Goal: Task Accomplishment & Management: Use online tool/utility

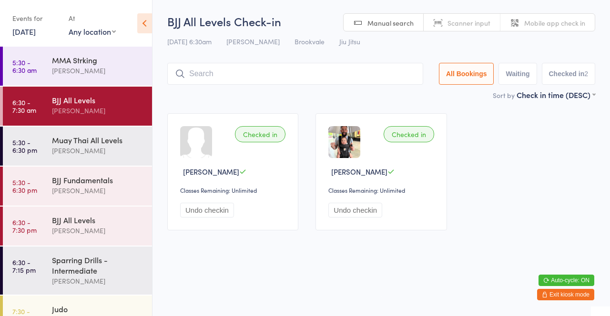
scroll to position [2, 0]
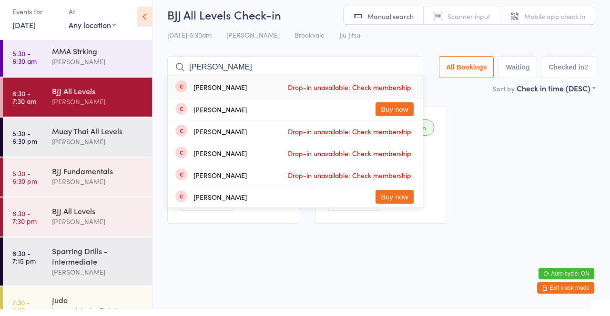
type input "[PERSON_NAME]"
click at [223, 115] on div "[PERSON_NAME]" at bounding box center [219, 116] width 53 height 8
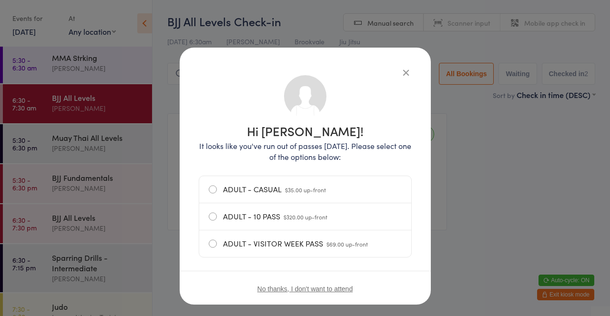
click at [392, 70] on div "Hi [PERSON_NAME]! It looks like you've run out of passes [DATE]. Please select …" at bounding box center [305, 191] width 213 height 248
click at [402, 76] on icon "button" at bounding box center [406, 72] width 10 height 10
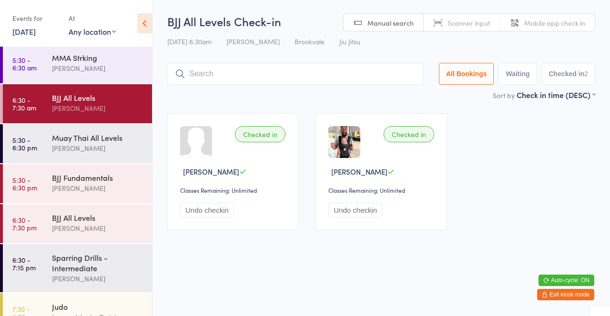
click at [349, 70] on input "search" at bounding box center [295, 74] width 256 height 22
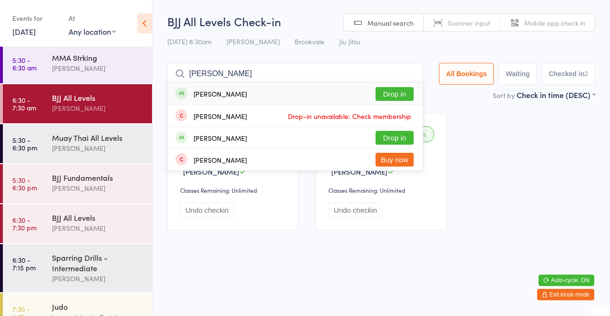
type input "[PERSON_NAME]"
click at [396, 94] on button "Drop in" at bounding box center [394, 94] width 38 height 14
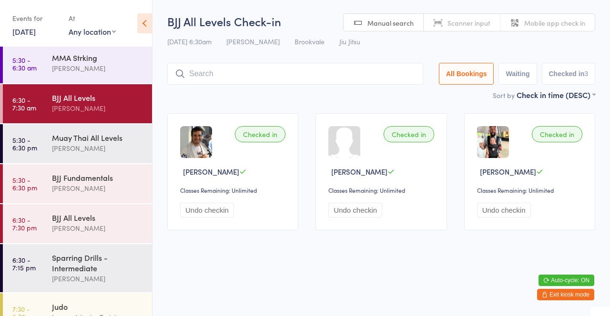
click at [305, 69] on input "search" at bounding box center [295, 74] width 256 height 22
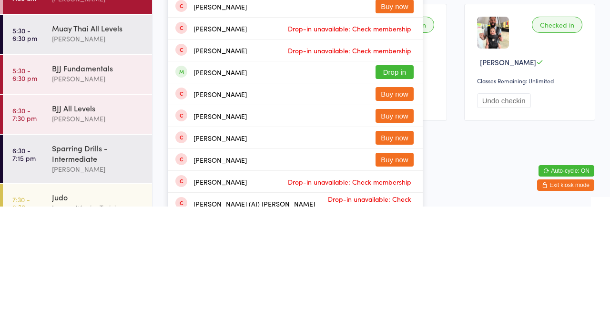
type input "[PERSON_NAME]"
click at [403, 181] on button "Drop in" at bounding box center [394, 182] width 38 height 14
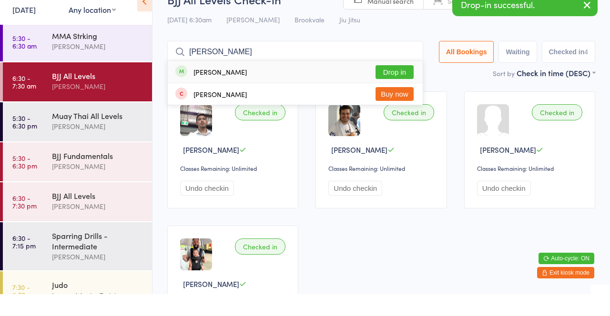
type input "[PERSON_NAME]"
click at [405, 88] on button "Drop in" at bounding box center [394, 94] width 38 height 14
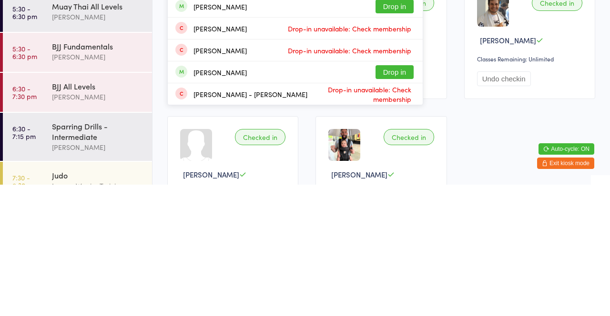
type input "Ant"
click at [403, 201] on button "Drop in" at bounding box center [394, 204] width 38 height 14
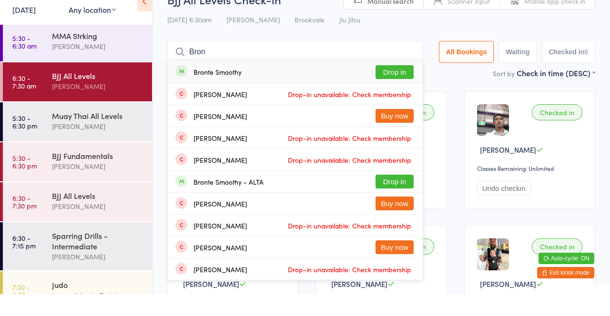
type input "Bron"
click at [400, 91] on button "Drop in" at bounding box center [394, 94] width 38 height 14
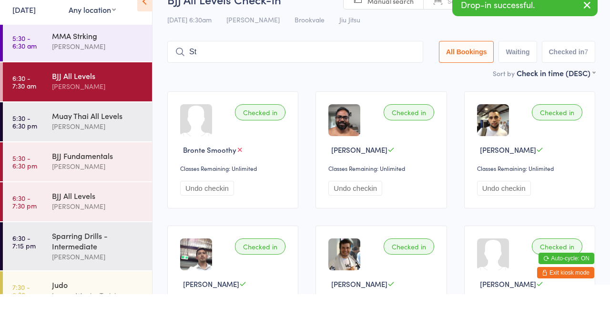
type input "Ste"
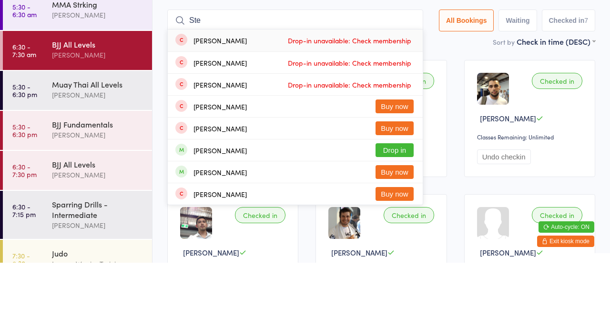
click at [414, 72] on input "Ste" at bounding box center [295, 74] width 256 height 22
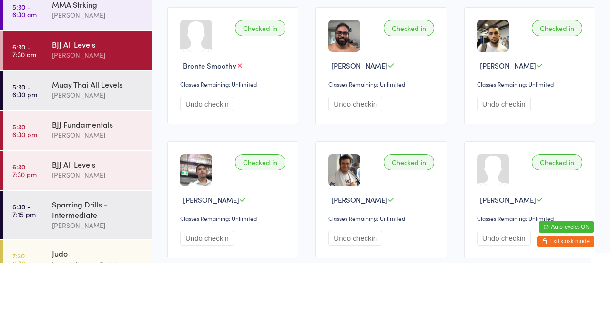
scroll to position [63, 0]
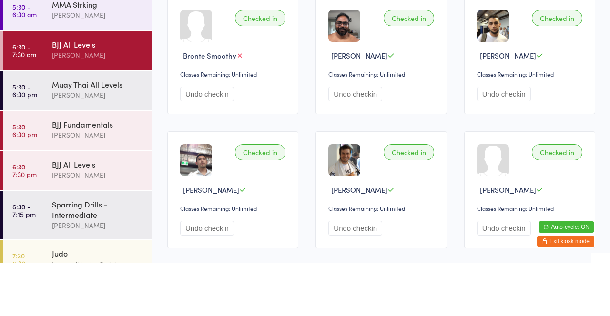
click at [457, 152] on div "Checked in Bronte Smoothy Classes Remaining: Unlimited Undo checkin Checked in …" at bounding box center [381, 243] width 445 height 403
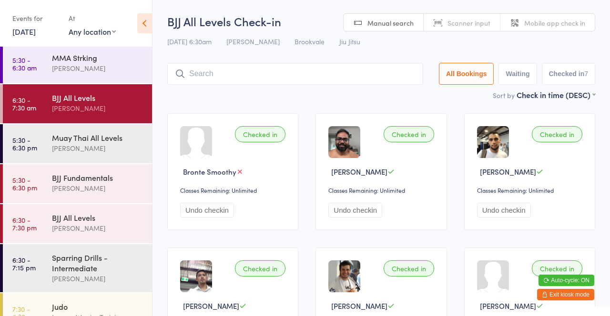
scroll to position [0, 0]
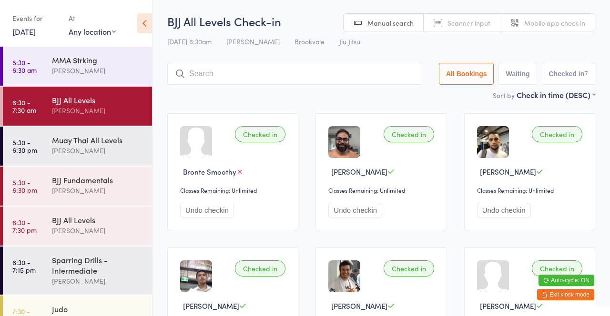
click at [352, 83] on input "search" at bounding box center [295, 74] width 256 height 22
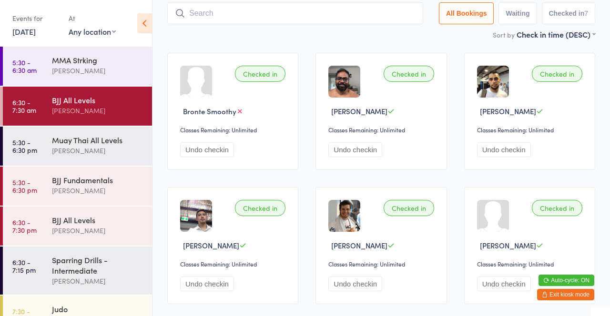
scroll to position [63, 0]
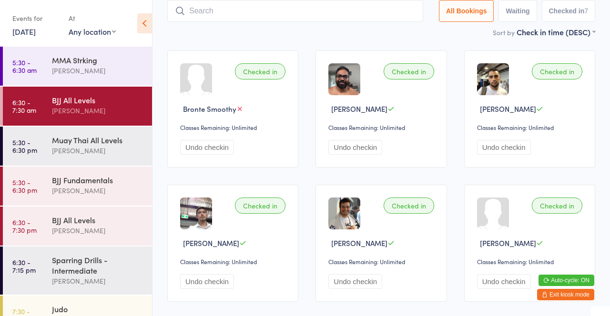
click at [309, 8] on input "search" at bounding box center [295, 11] width 256 height 22
type input "Mich"
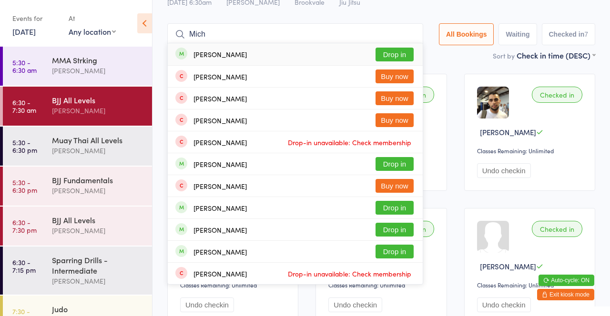
scroll to position [0, 0]
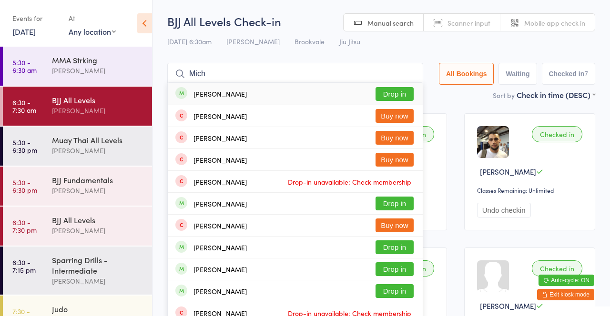
click at [414, 72] on input "Mich" at bounding box center [295, 74] width 256 height 22
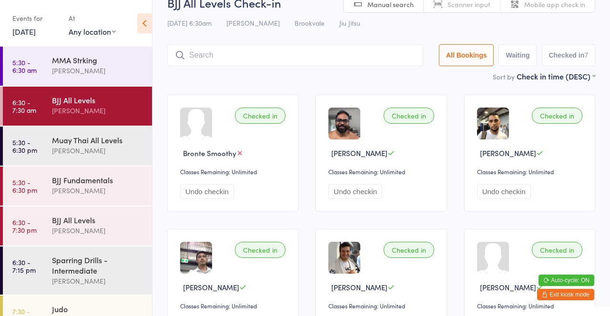
scroll to position [63, 0]
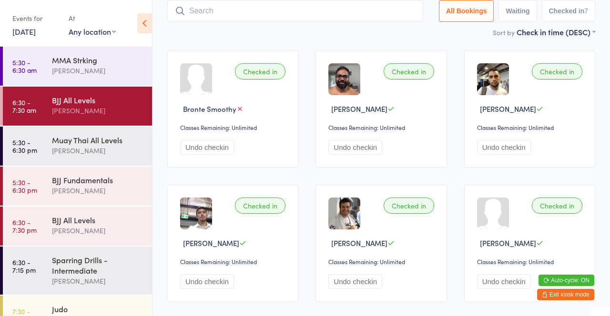
click at [376, 40] on main "BJJ All Levels Check-in [DATE] 6:30am [PERSON_NAME] Brookvale Jiu Jitsu Manual …" at bounding box center [381, 197] width 428 height 495
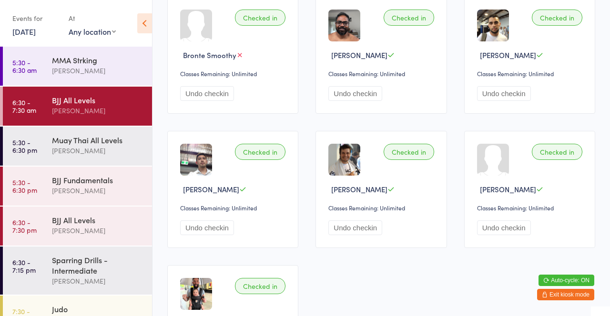
scroll to position [119, 0]
